Goal: Task Accomplishment & Management: Manage account settings

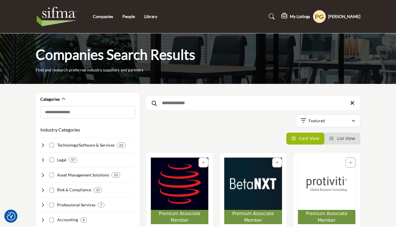
click at [343, 19] on h5 "[PERSON_NAME]" at bounding box center [344, 17] width 32 height 6
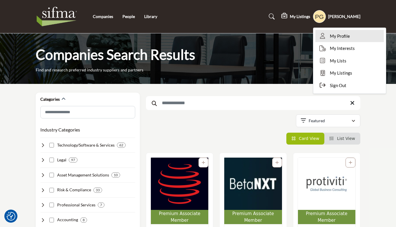
click at [341, 35] on span "My Profile" at bounding box center [340, 36] width 20 height 7
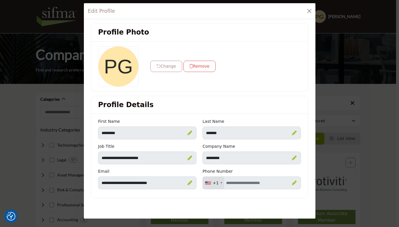
scroll to position [9, 0]
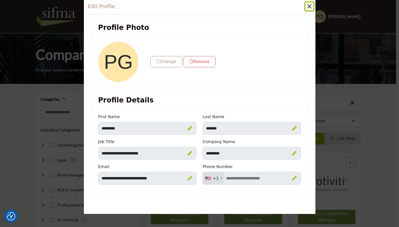
click at [306, 6] on button "Close" at bounding box center [309, 6] width 8 height 8
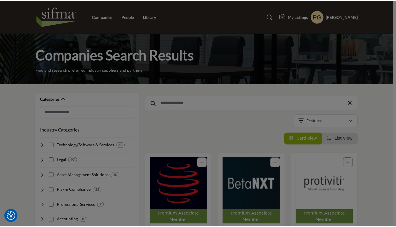
scroll to position [2, 0]
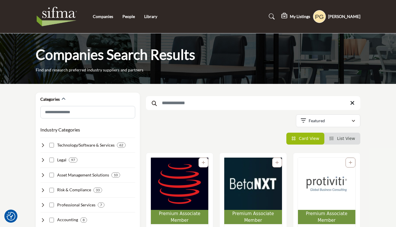
click at [296, 18] on h5 "My Listings" at bounding box center [300, 16] width 20 height 5
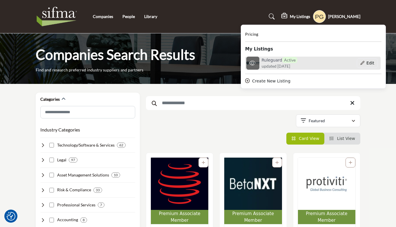
click at [267, 57] on h6 "Ruleguard Active" at bounding box center [280, 60] width 36 height 6
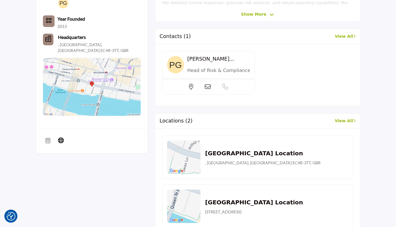
scroll to position [242, 0]
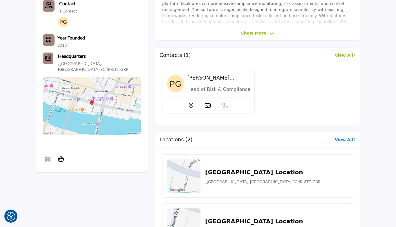
click at [354, 139] on icon at bounding box center [354, 139] width 3 height 4
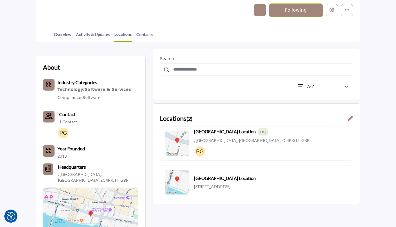
scroll to position [121, 0]
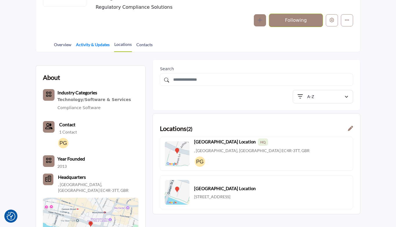
click at [96, 43] on link "Activity & Updates" at bounding box center [93, 47] width 34 height 10
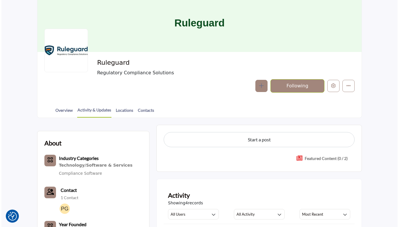
scroll to position [121, 0]
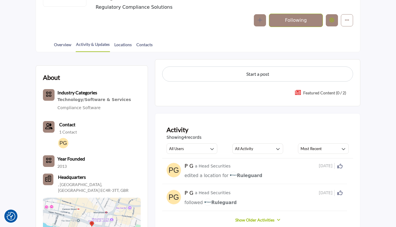
click at [333, 21] on icon "Edit company" at bounding box center [332, 20] width 5 height 5
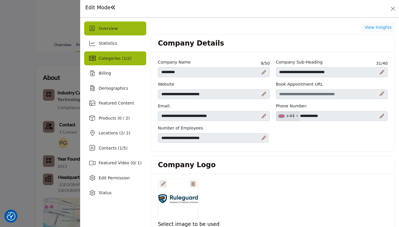
click at [112, 59] on span "Categories ( 1 / 2 )" at bounding box center [115, 58] width 33 height 5
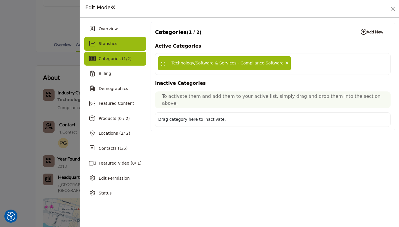
click at [103, 45] on span "Statistics" at bounding box center [108, 43] width 19 height 5
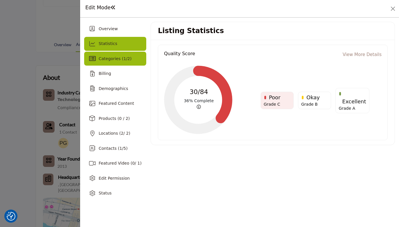
click at [105, 62] on div "Categories ( 1 / 2 )" at bounding box center [115, 59] width 62 height 14
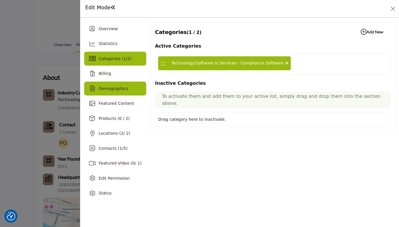
click at [110, 90] on span "Demographics" at bounding box center [113, 88] width 29 height 5
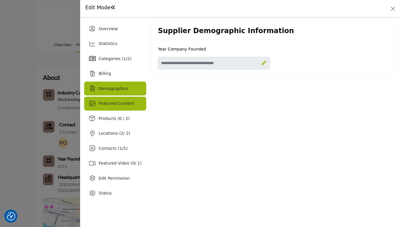
click at [107, 105] on span "Featured Content" at bounding box center [116, 103] width 35 height 5
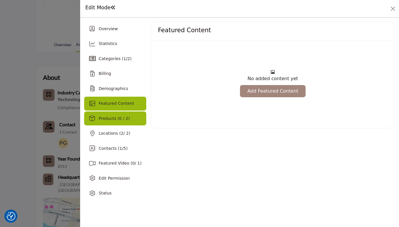
click at [109, 121] on div "Products (0 / 2)" at bounding box center [114, 119] width 31 height 6
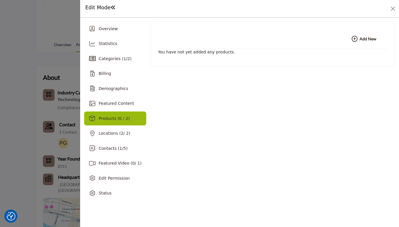
click at [108, 120] on span "Products (0 / 2)" at bounding box center [114, 118] width 31 height 5
click at [362, 38] on b "Add New Add New" at bounding box center [364, 39] width 25 height 6
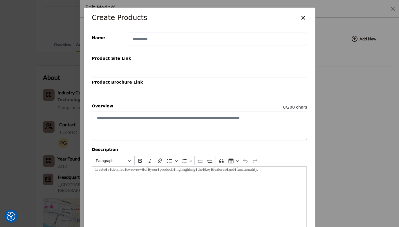
click at [301, 17] on button "×" at bounding box center [303, 17] width 8 height 11
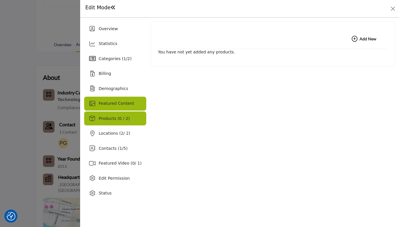
click at [115, 103] on span "Featured Content" at bounding box center [116, 103] width 35 height 5
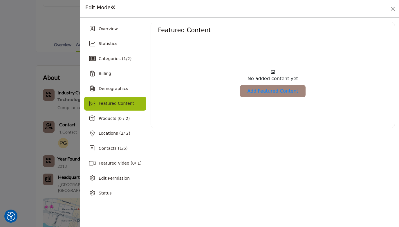
click at [270, 93] on link "Add Featured Content" at bounding box center [272, 91] width 65 height 12
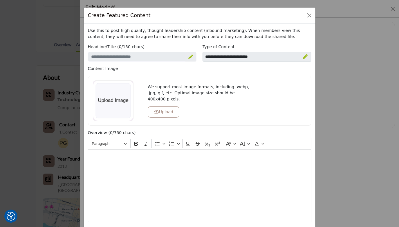
click at [304, 55] on icon at bounding box center [305, 56] width 5 height 5
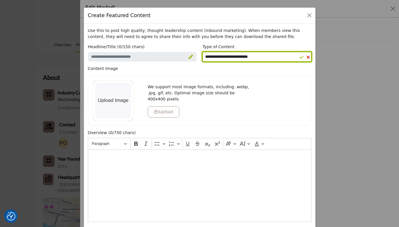
click at [243, 54] on select "**********" at bounding box center [257, 57] width 109 height 10
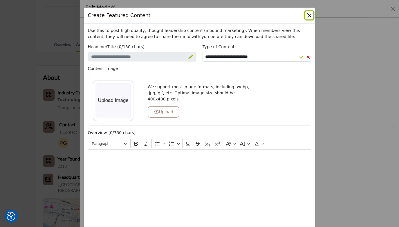
click at [307, 18] on button "Close" at bounding box center [309, 15] width 8 height 8
